Goal: Unclear: Browse casually

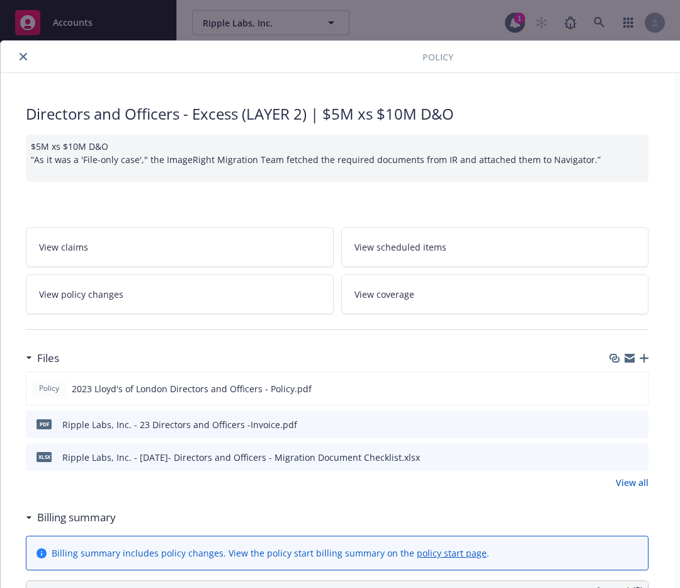
scroll to position [38, 0]
